Goal: Contribute content: Add original content to the website for others to see

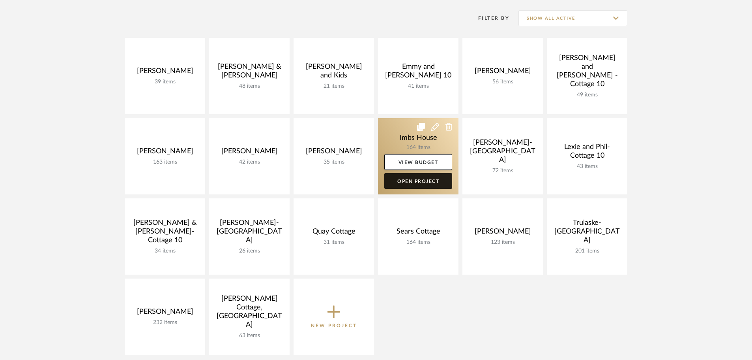
click at [444, 182] on link "Open Project" at bounding box center [419, 181] width 68 height 16
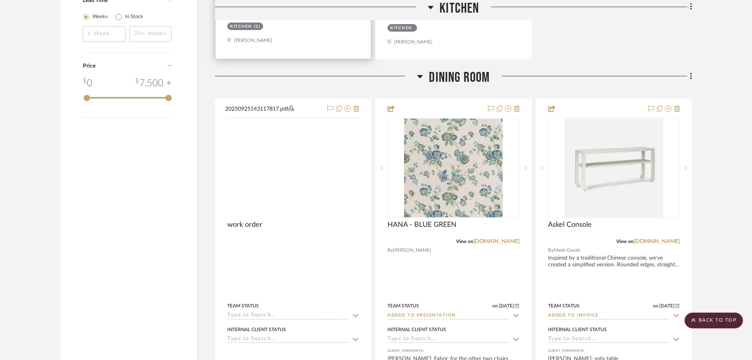
scroll to position [1263, 0]
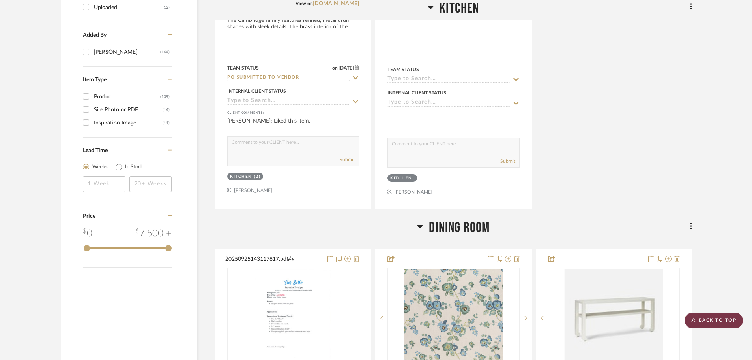
click at [719, 316] on scroll-to-top-button "BACK TO TOP" at bounding box center [714, 320] width 58 height 16
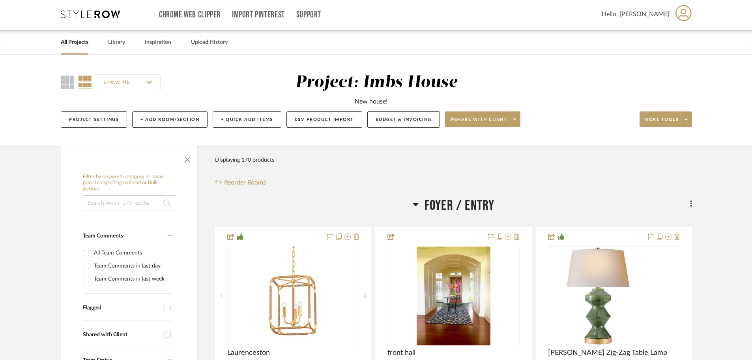
scroll to position [0, 0]
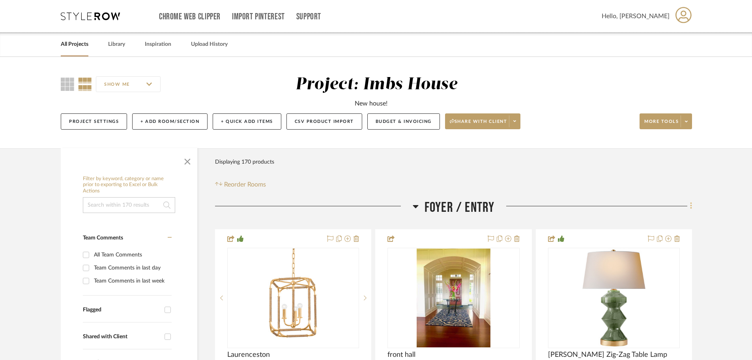
click at [691, 206] on icon at bounding box center [691, 206] width 2 height 7
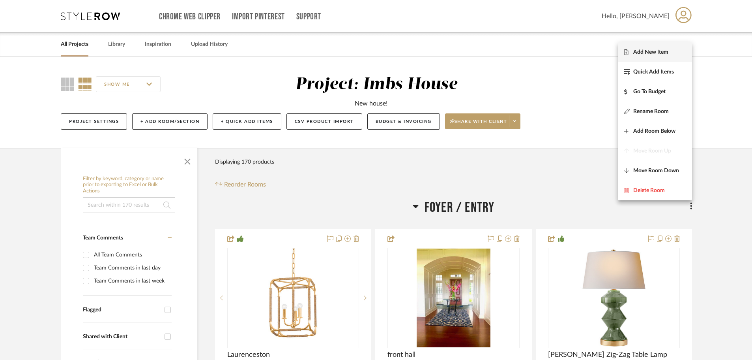
click at [644, 51] on span "Add New Item" at bounding box center [651, 52] width 35 height 7
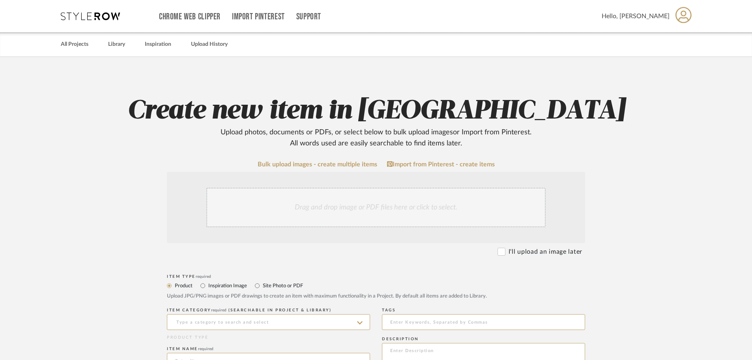
click at [267, 207] on div "Drag and drop image or PDF files here or click to select." at bounding box center [376, 207] width 340 height 39
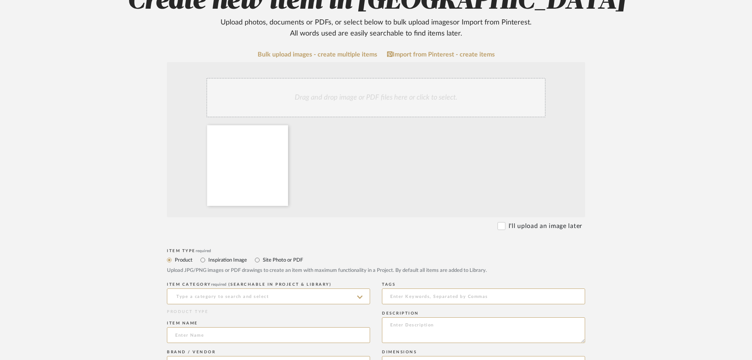
scroll to position [118, 0]
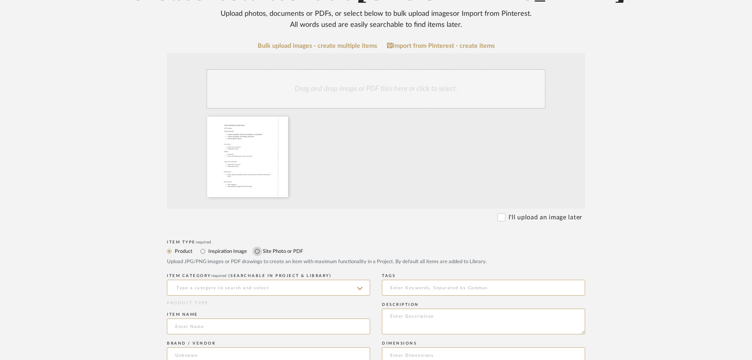
click at [257, 249] on input "Site Photo or PDF" at bounding box center [257, 250] width 9 height 9
radio input "true"
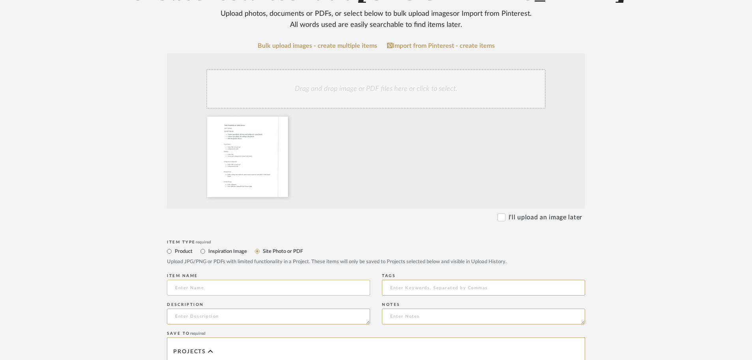
click at [219, 284] on input at bounding box center [268, 288] width 203 height 16
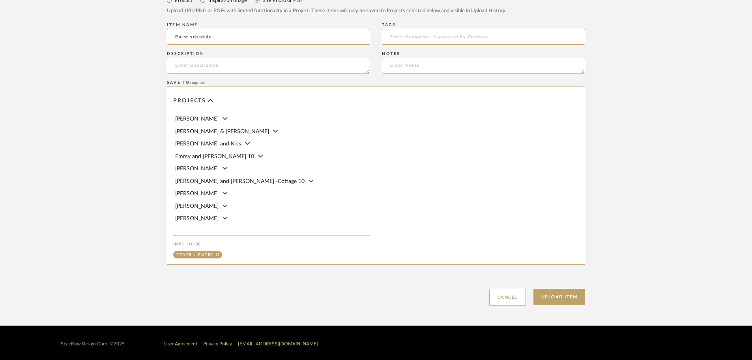
scroll to position [371, 0]
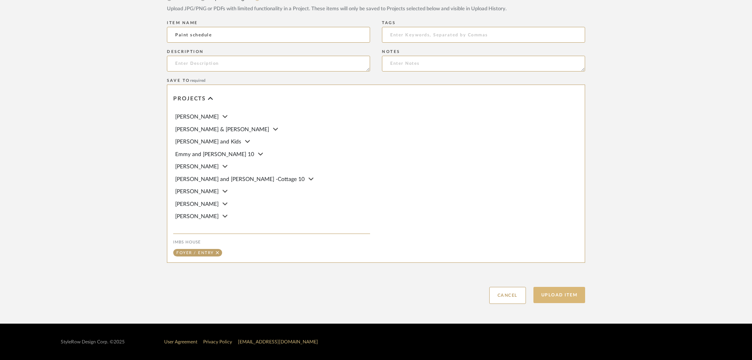
type input "Paint schedule"
click at [559, 300] on button "Upload Item" at bounding box center [560, 295] width 52 height 16
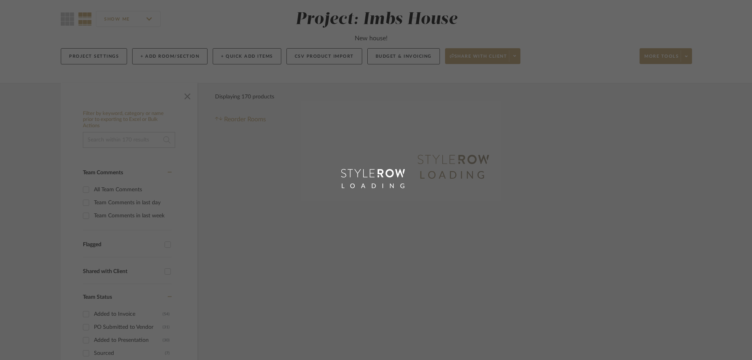
scroll to position [1, 0]
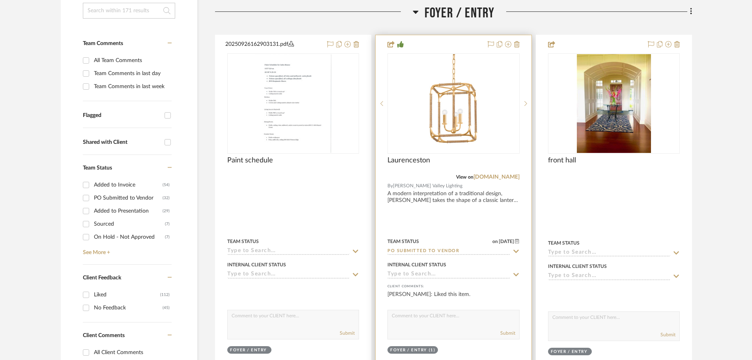
scroll to position [199, 0]
